Goal: Download file/media

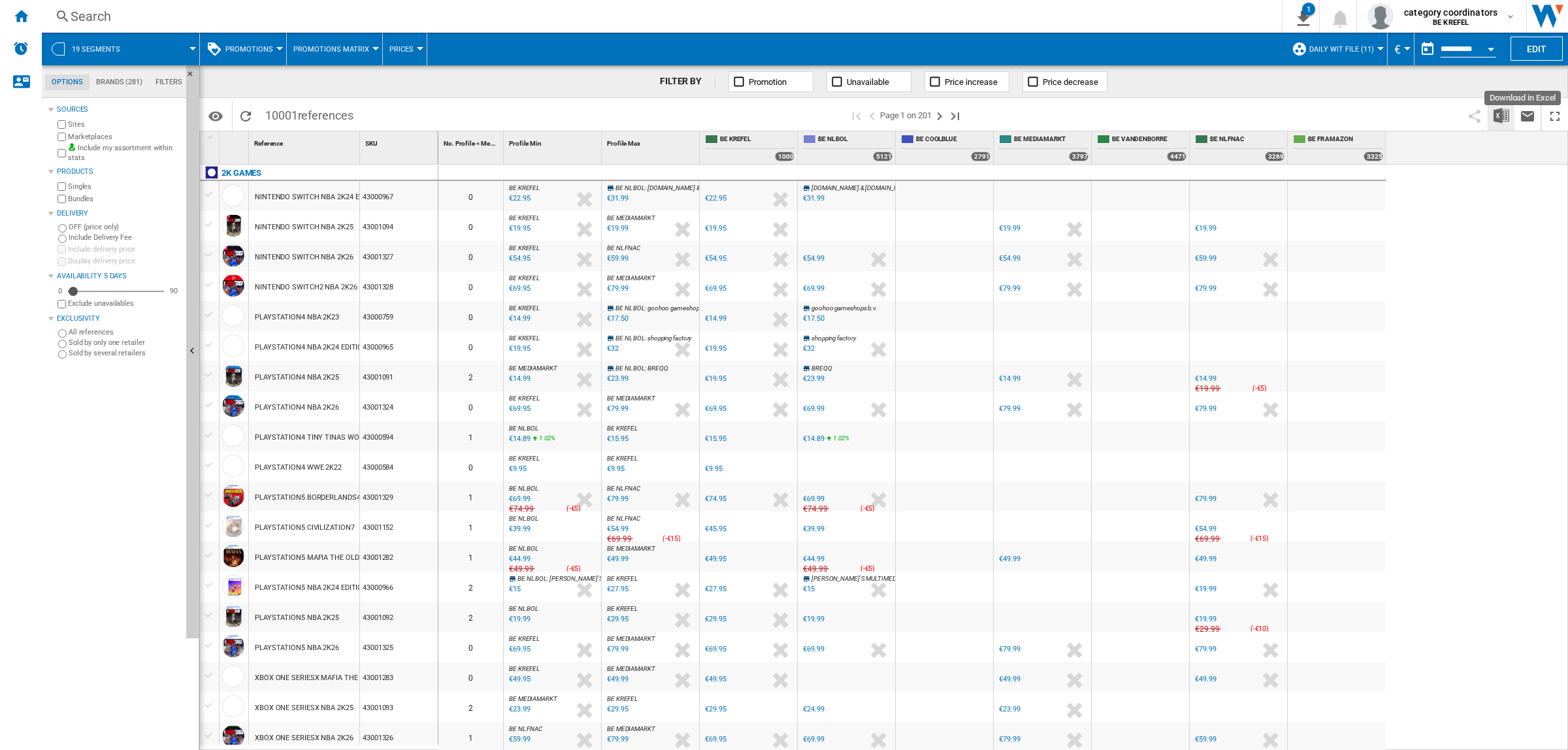
click at [1500, 117] on img "Download in Excel" at bounding box center [1501, 116] width 16 height 16
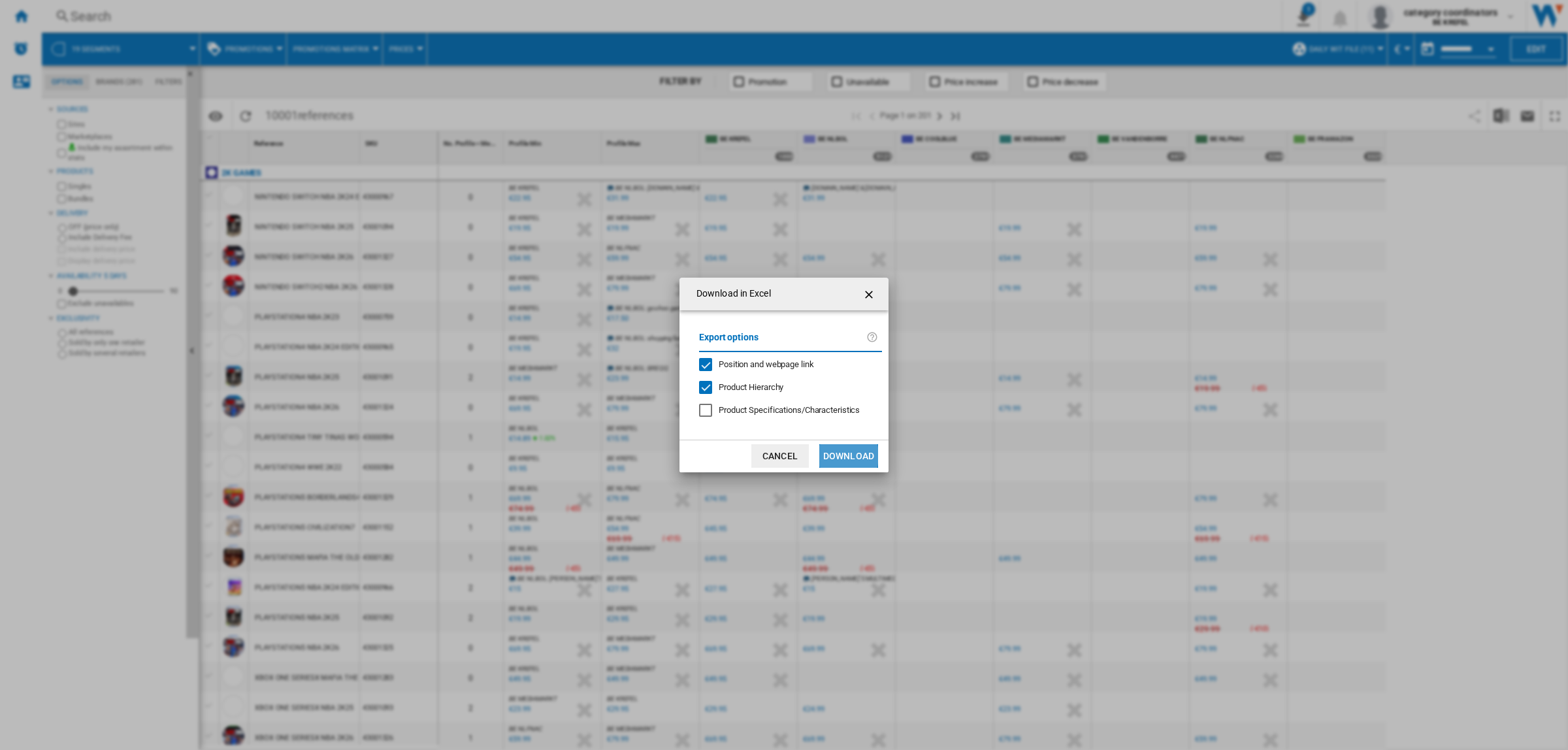
click at [825, 454] on button "Download" at bounding box center [849, 455] width 59 height 23
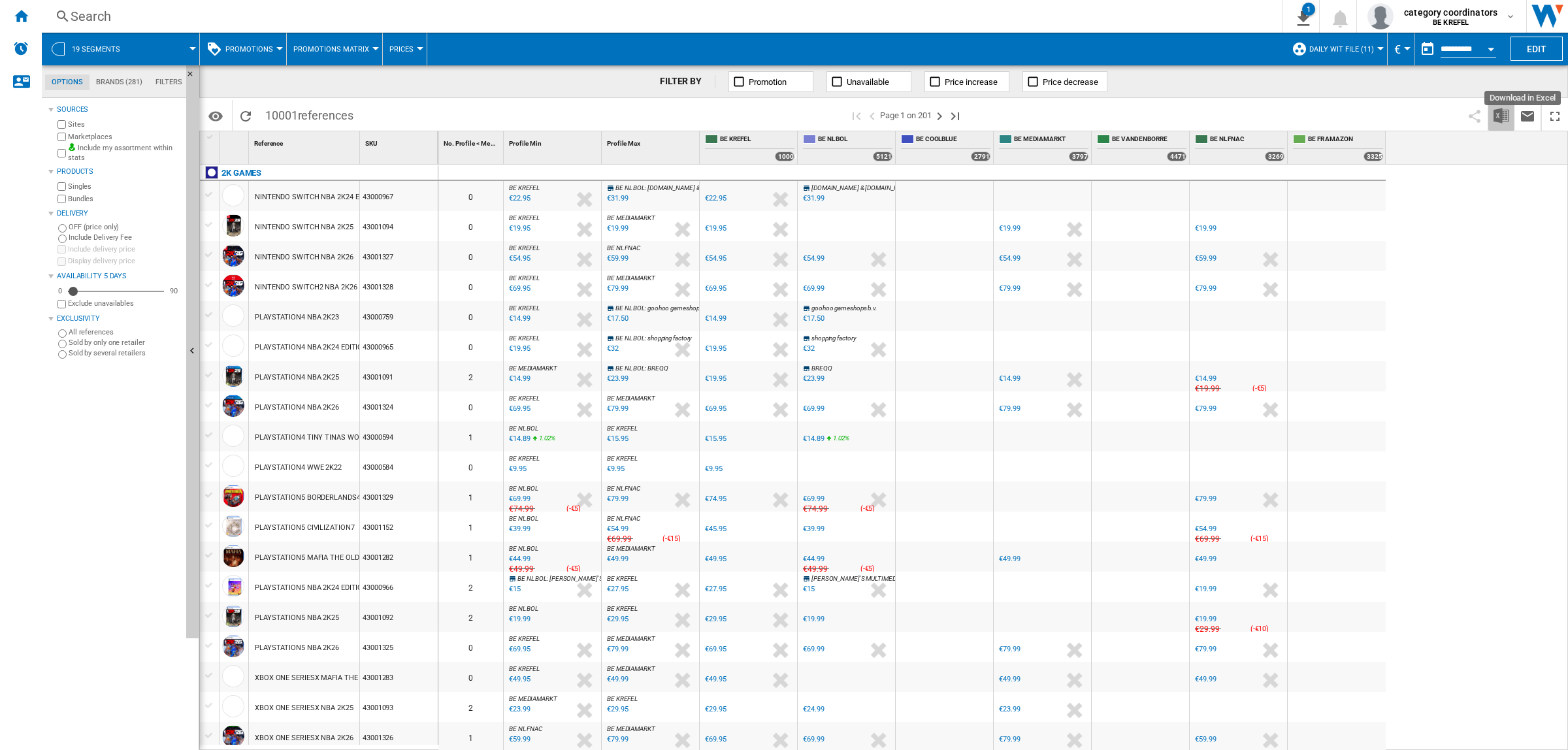
click at [1495, 122] on img "Download in Excel" at bounding box center [1501, 116] width 16 height 16
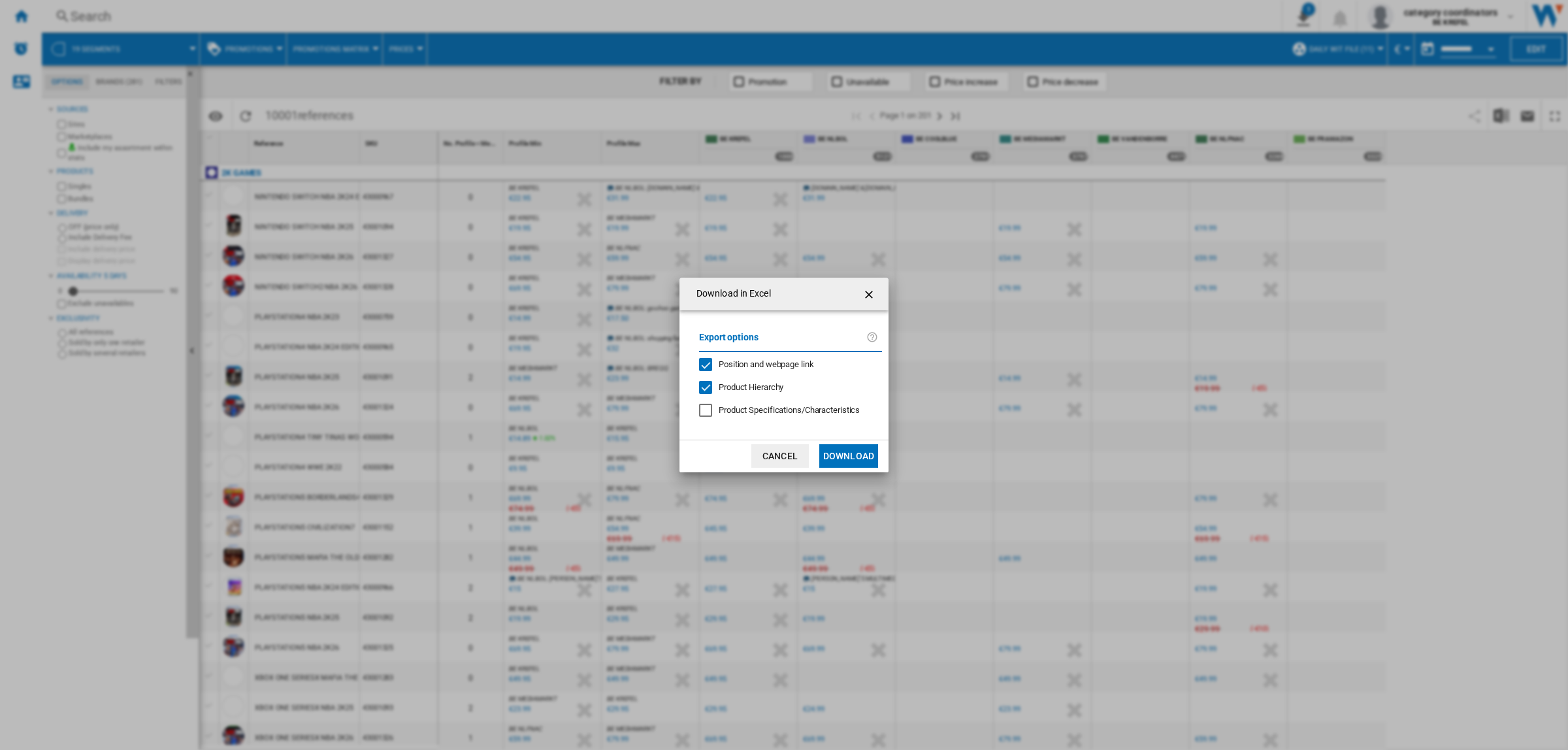
click at [851, 453] on button "Download" at bounding box center [849, 455] width 59 height 23
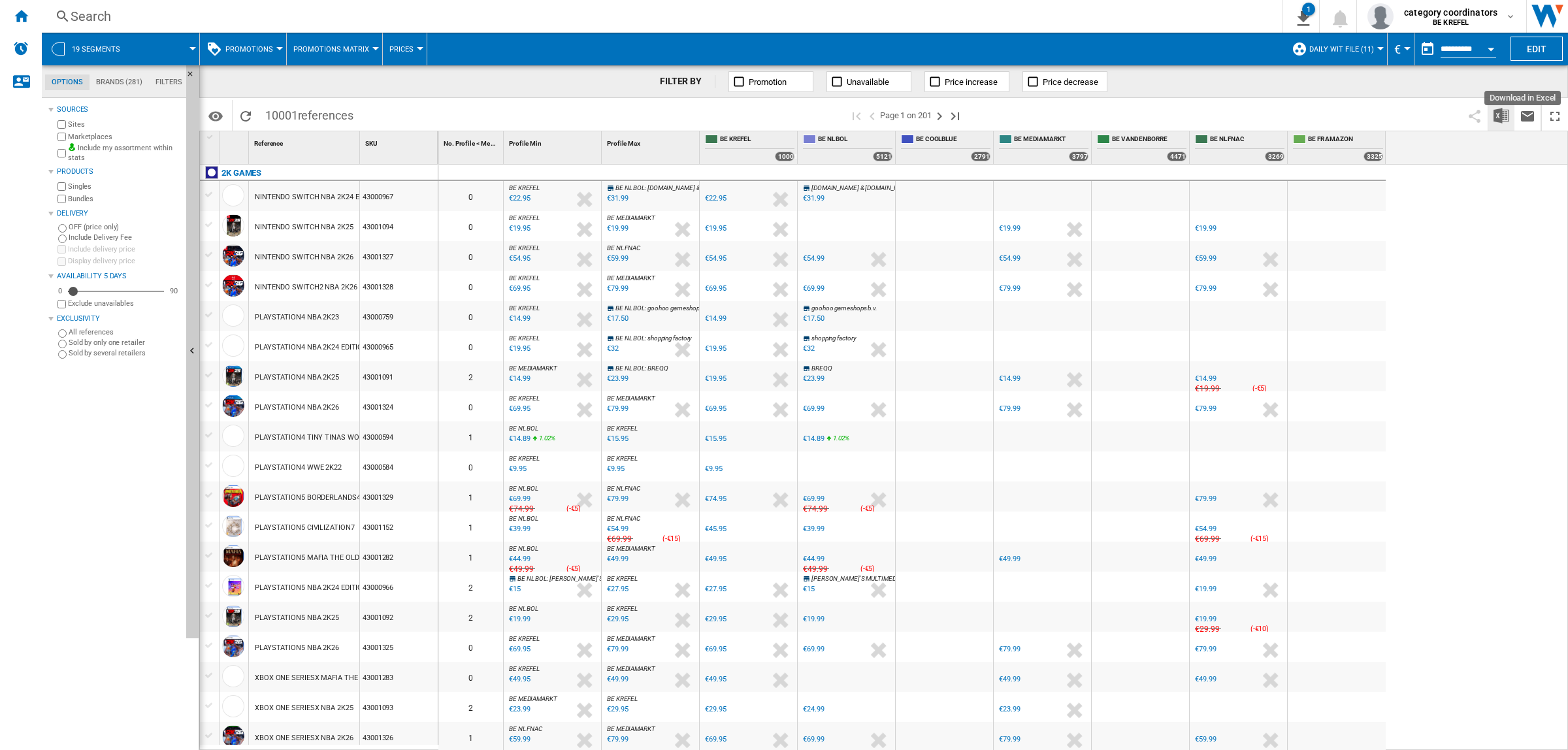
click at [1501, 117] on img "Download in Excel" at bounding box center [1501, 116] width 16 height 16
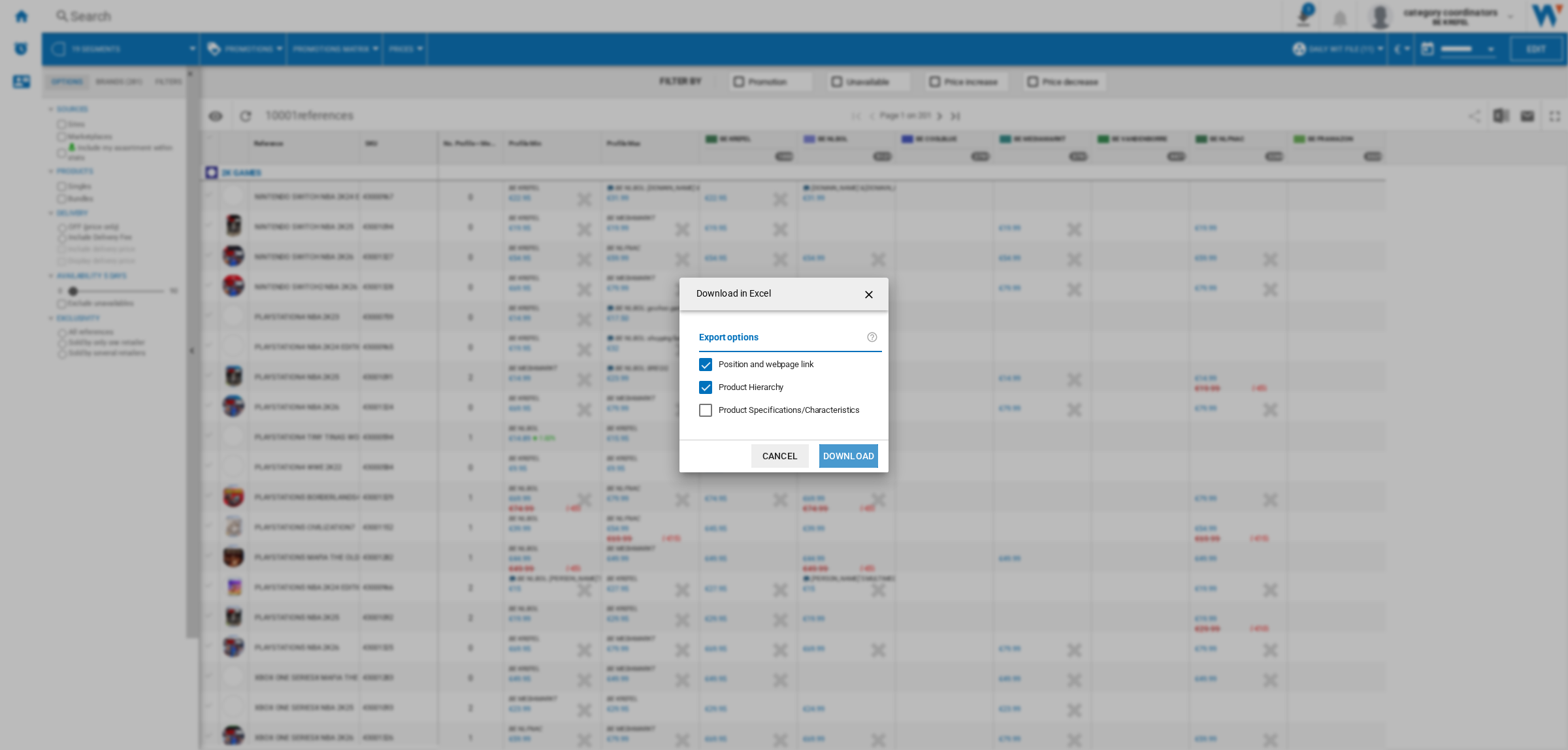
click at [857, 458] on button "Download" at bounding box center [849, 455] width 59 height 23
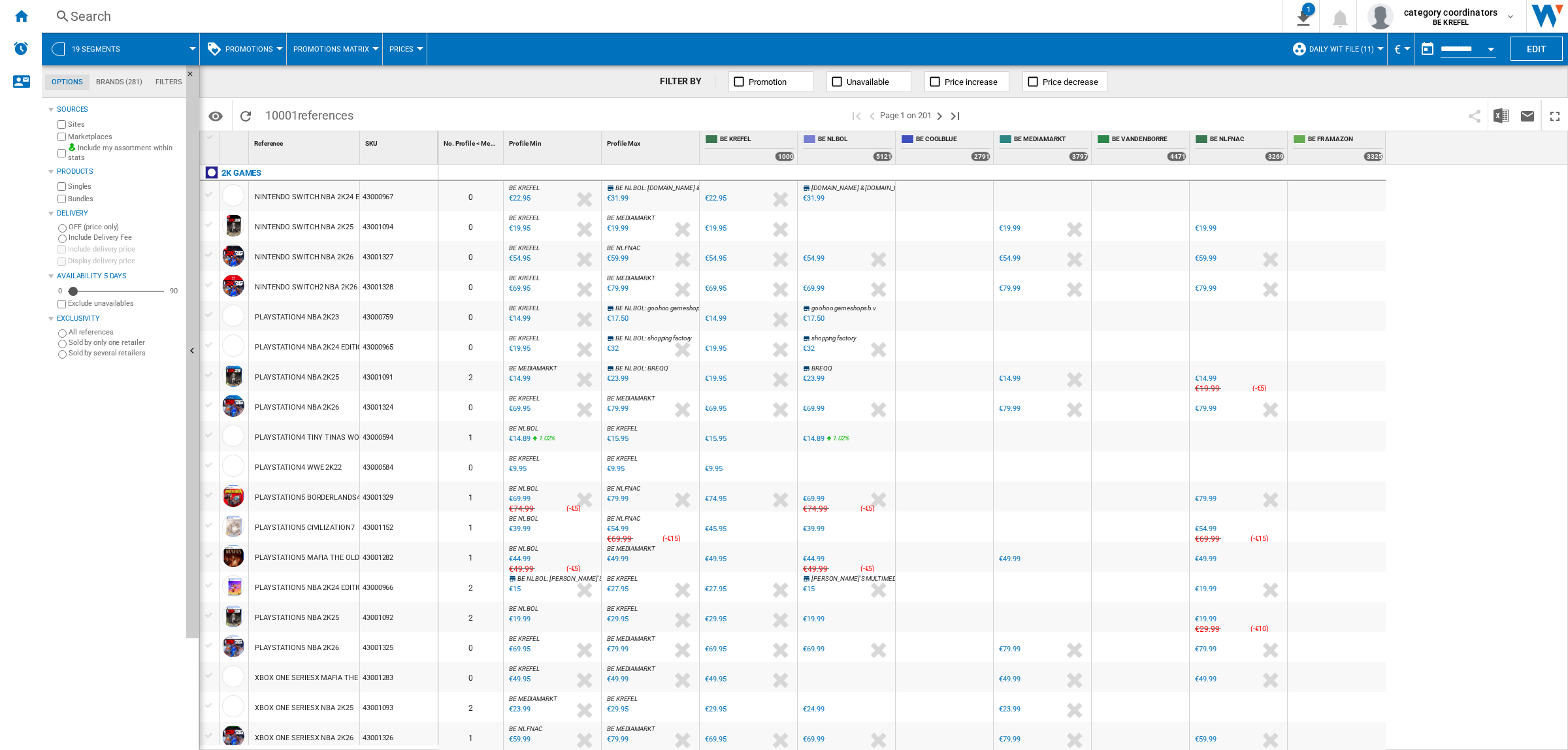
click at [1439, 248] on div "0 0 BE KREFEL : BE FR KREFEL 0.0 % €22.95 % N/A €NaN ( €22.95 ) BE KREFEL : BE …" at bounding box center [1004, 458] width 1130 height 587
click at [1504, 121] on img "Download in Excel" at bounding box center [1501, 116] width 16 height 16
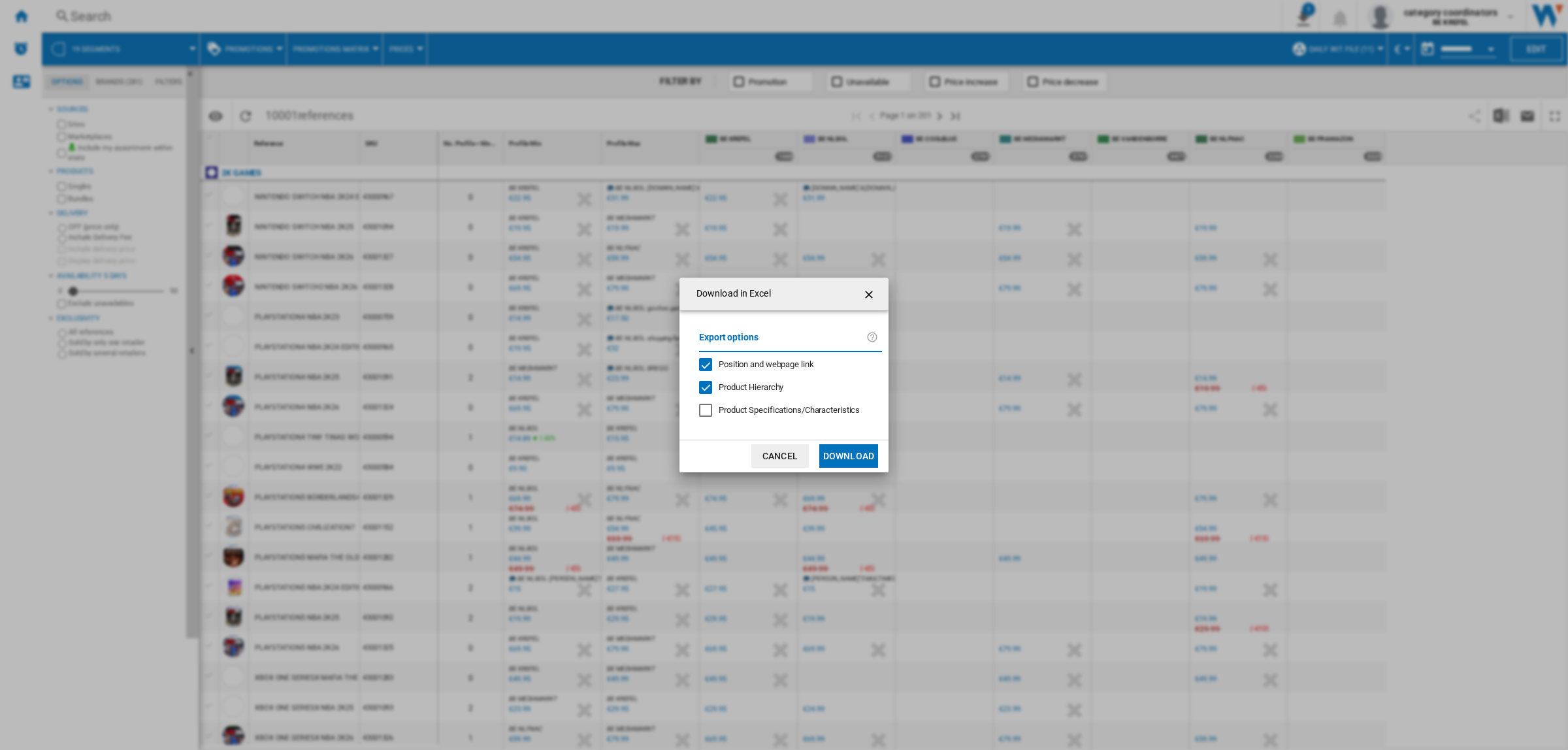
click at [850, 444] on button "Download" at bounding box center [849, 455] width 59 height 23
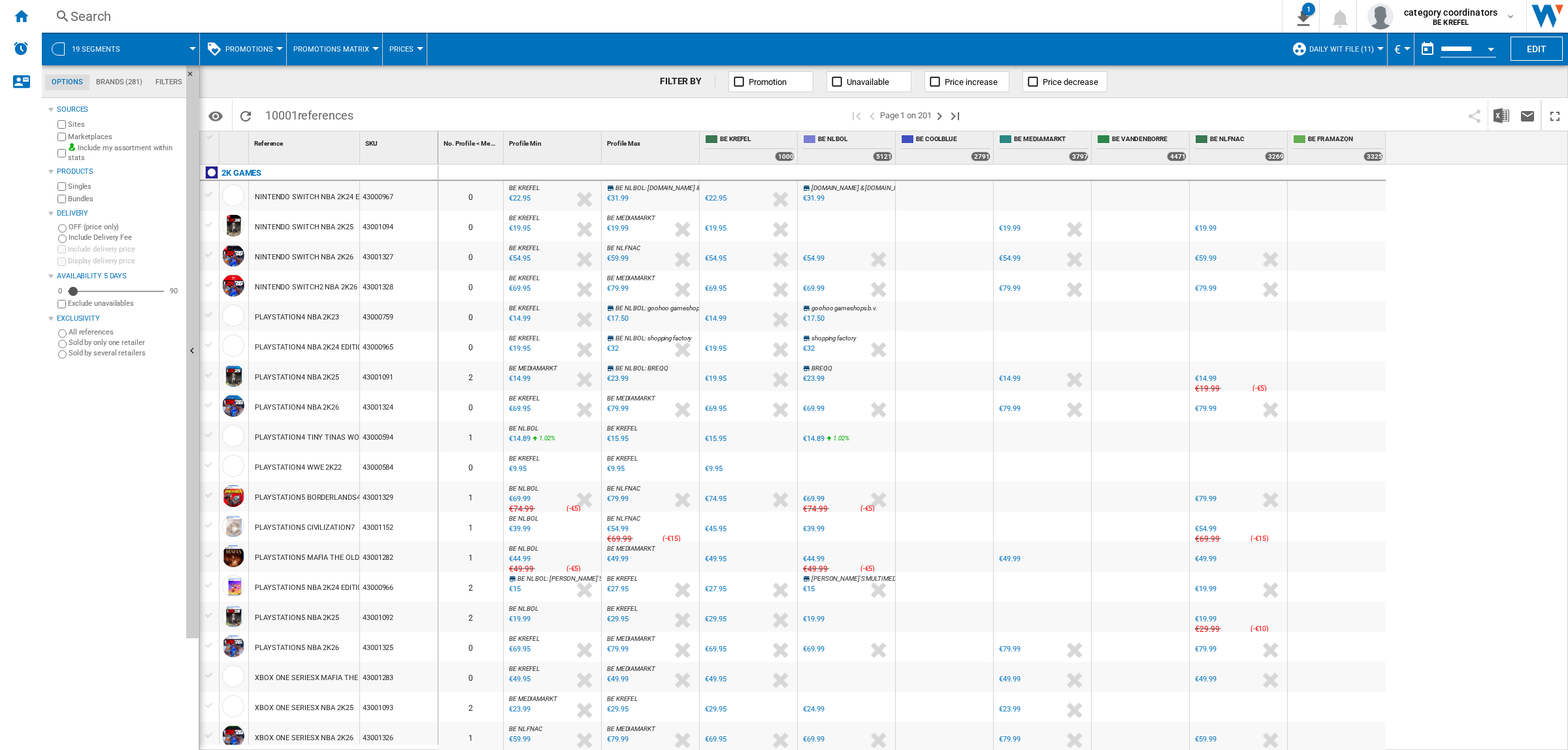
click at [1461, 242] on div "0 0 BE KREFEL : BE FR KREFEL 0.0 % €22.95 % N/A €NaN ( €22.95 ) BE KREFEL : BE …" at bounding box center [1004, 458] width 1130 height 587
click at [1504, 113] on img "Download in Excel" at bounding box center [1501, 116] width 16 height 16
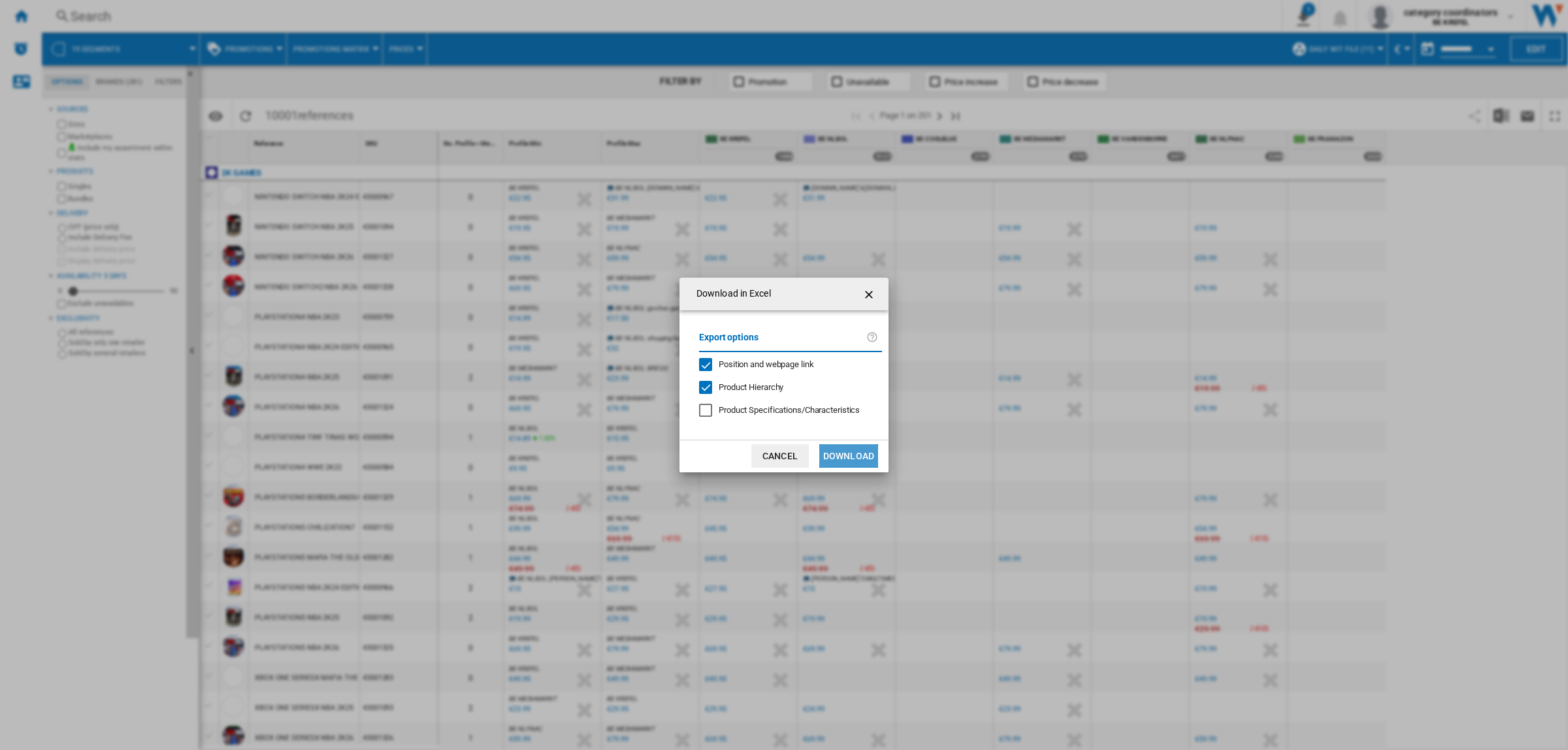
click at [837, 459] on button "Download" at bounding box center [849, 455] width 59 height 23
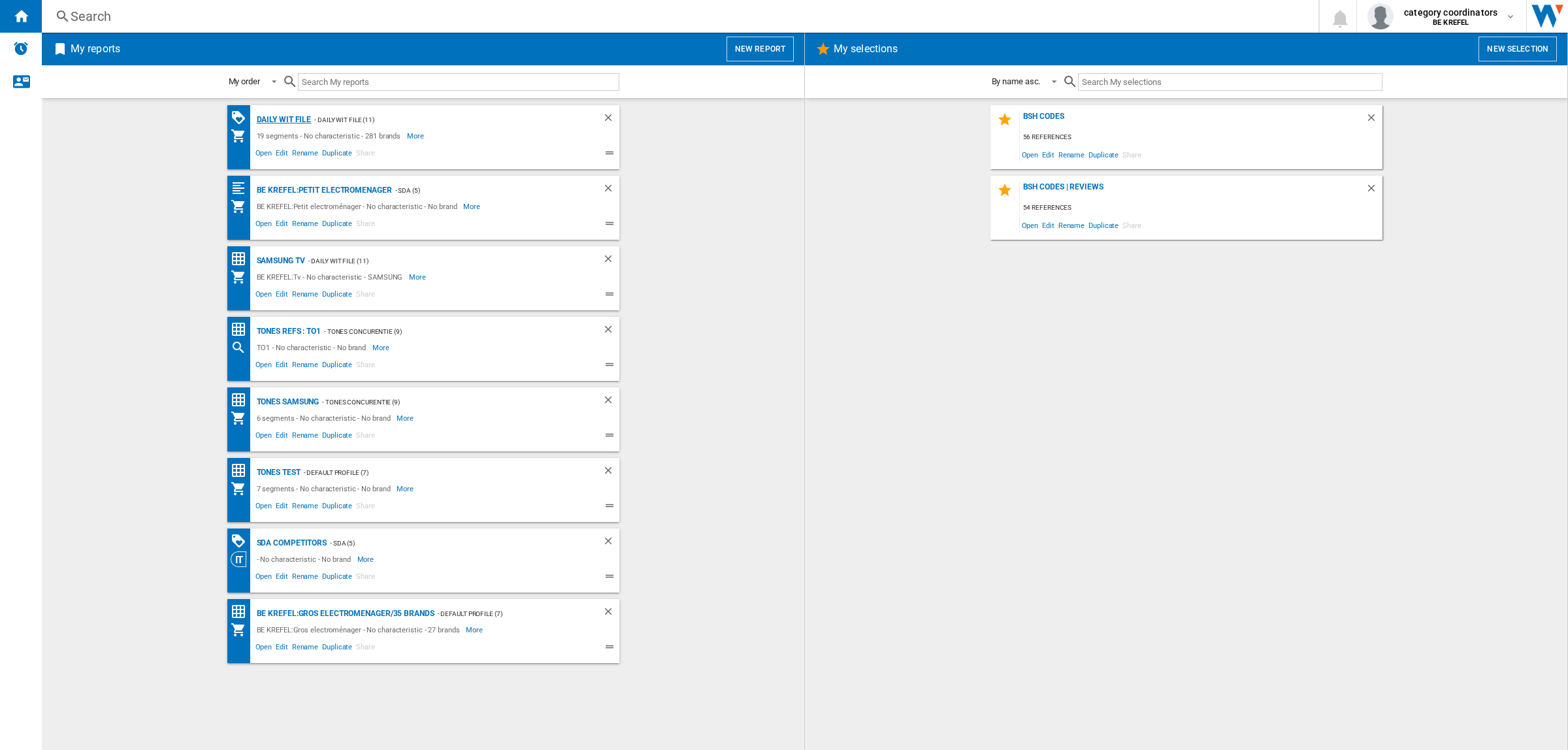
click at [283, 122] on div "Daily WIT file" at bounding box center [282, 120] width 58 height 17
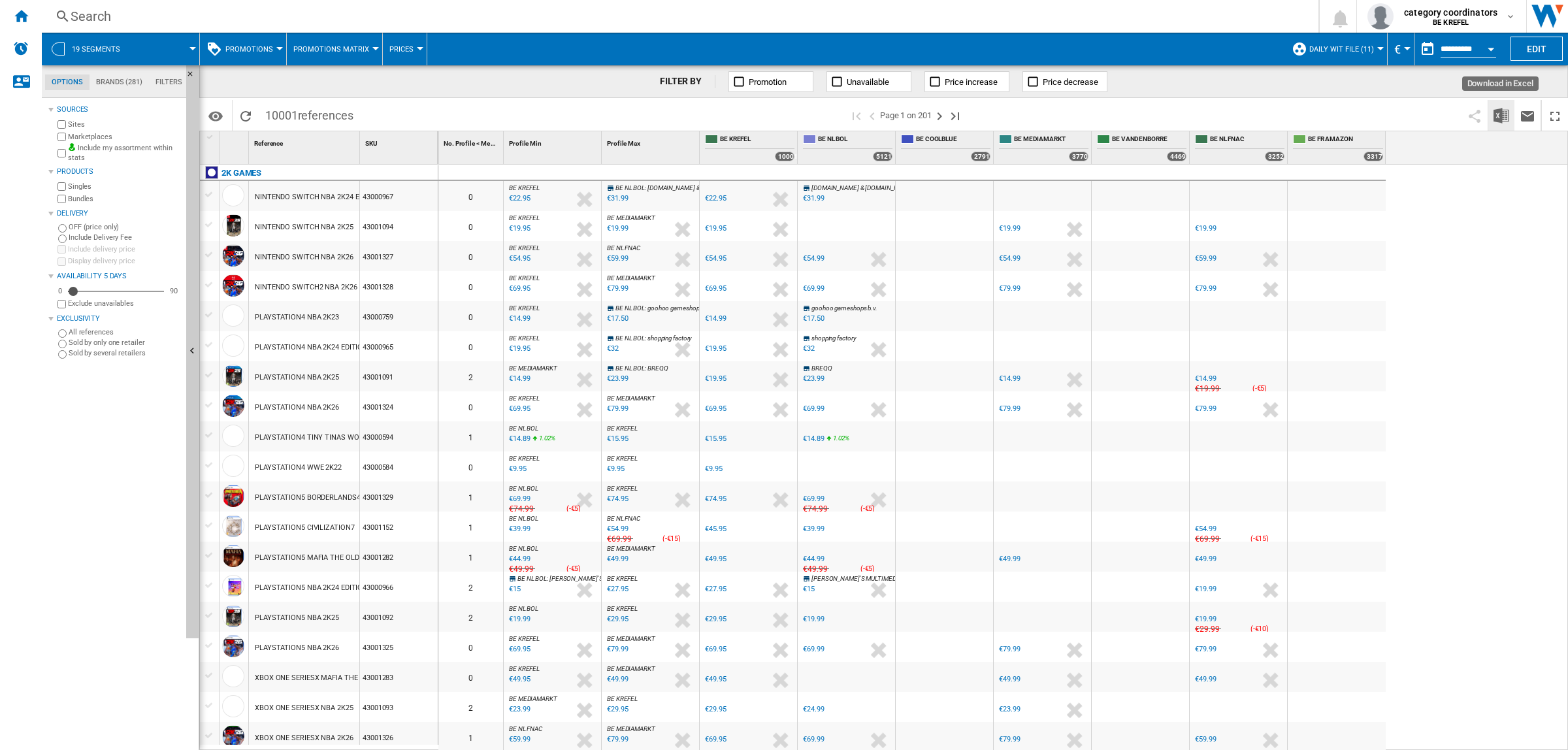
click at [1507, 122] on img "Download in Excel" at bounding box center [1501, 116] width 16 height 16
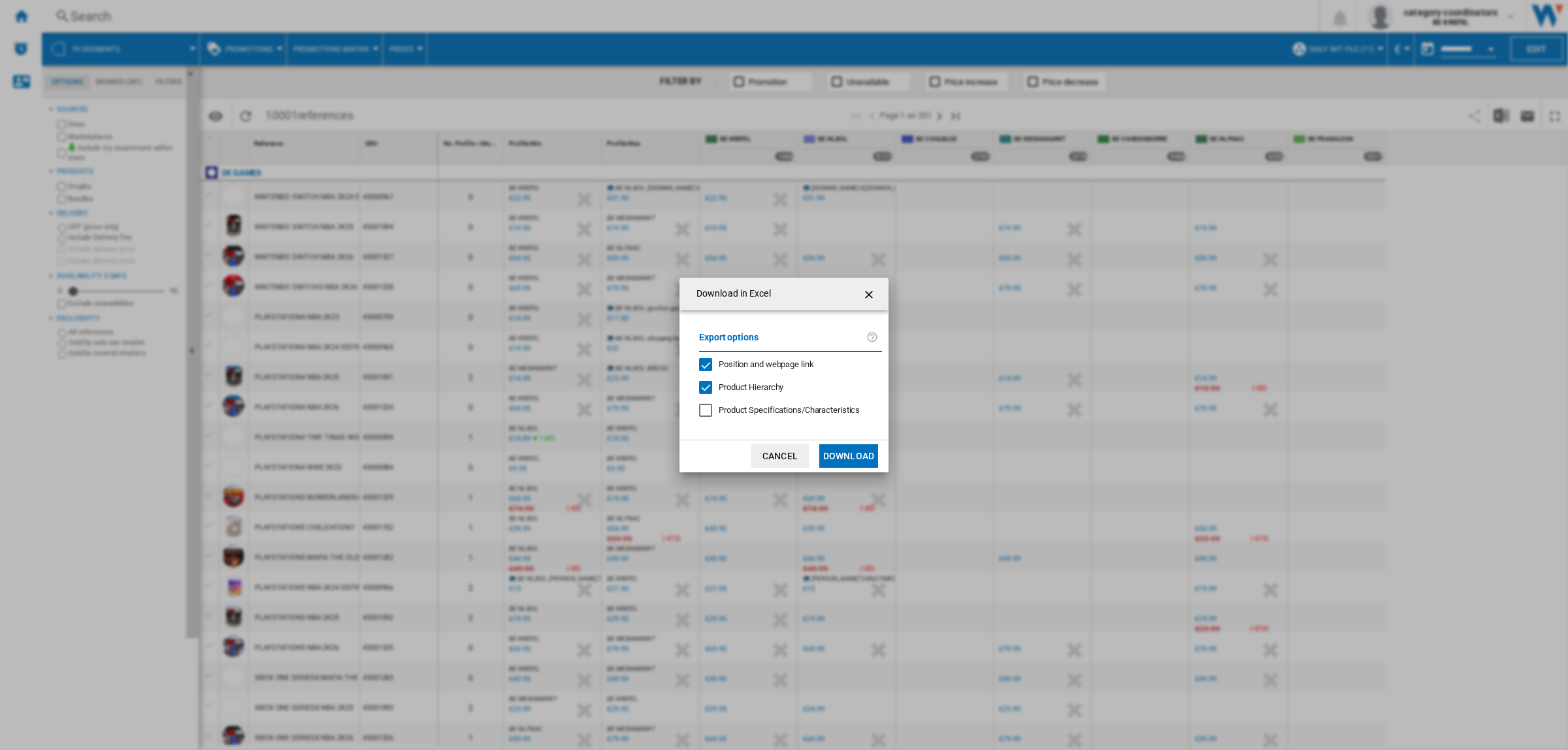
click at [847, 452] on button "Download" at bounding box center [849, 455] width 59 height 23
